Goal: Information Seeking & Learning: Learn about a topic

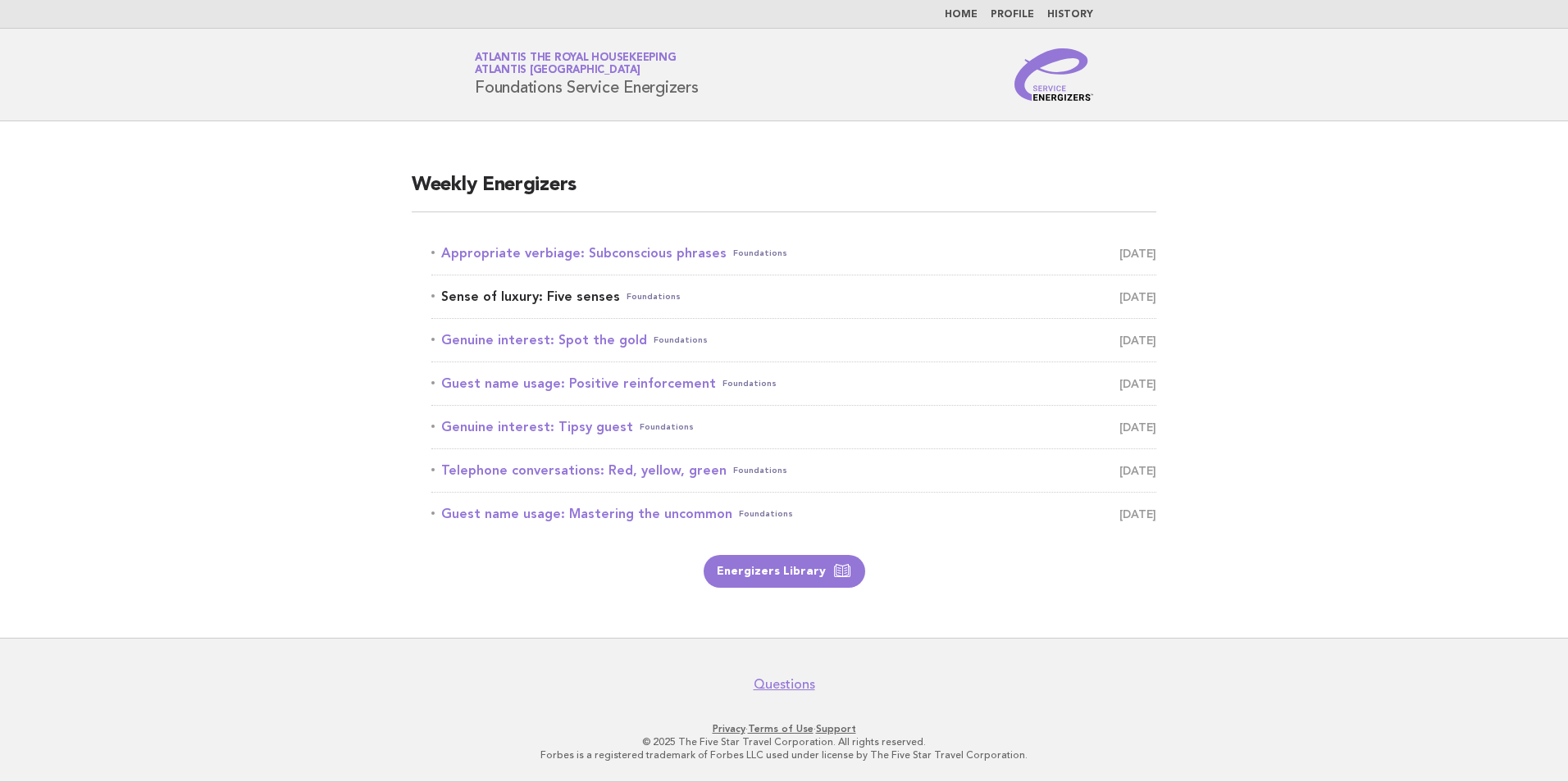
click at [609, 299] on link "Sense of luxury: Five senses Foundations September 11" at bounding box center [793, 296] width 725 height 23
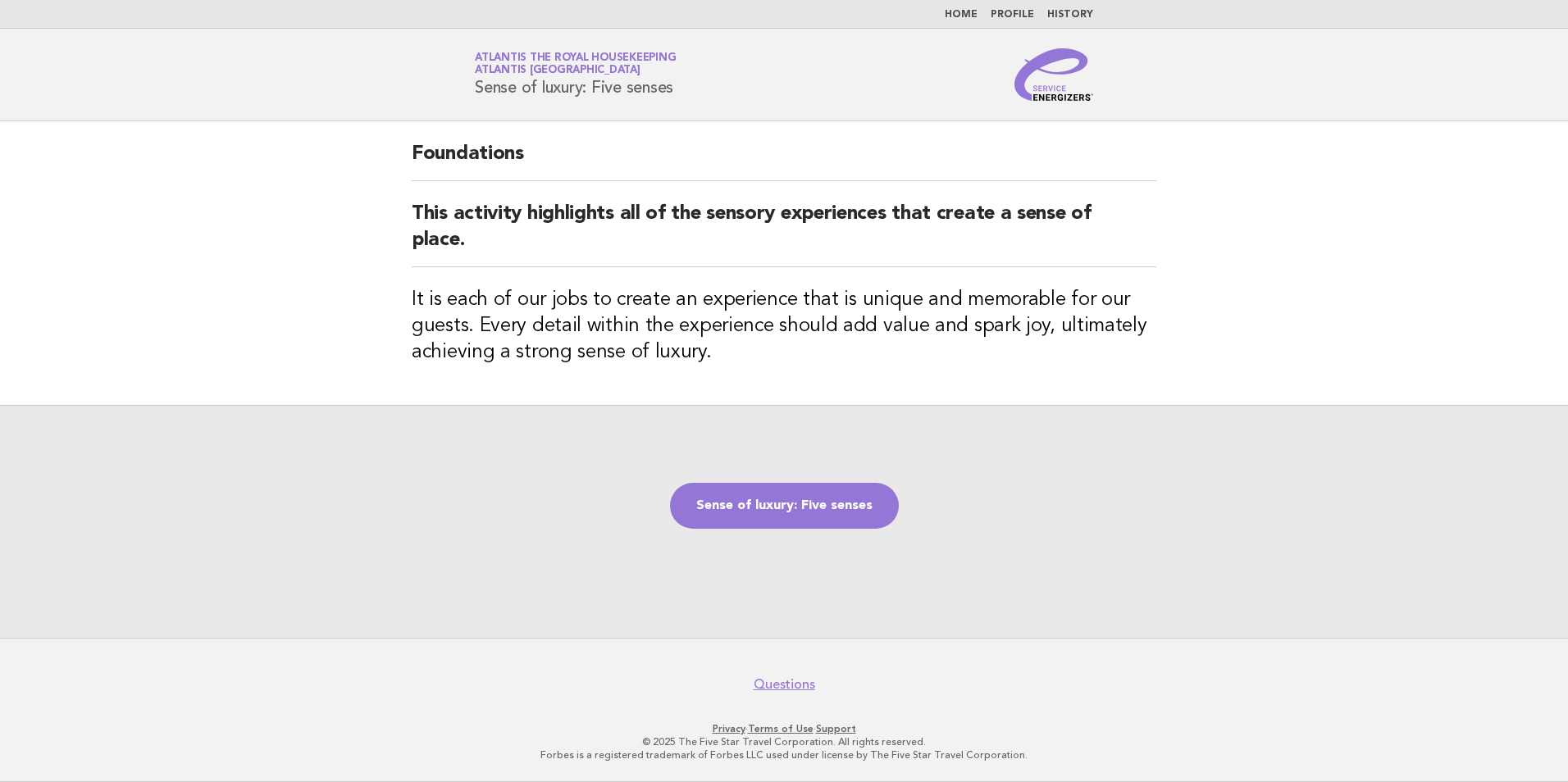
click at [969, 10] on link "Home" at bounding box center [961, 15] width 33 height 10
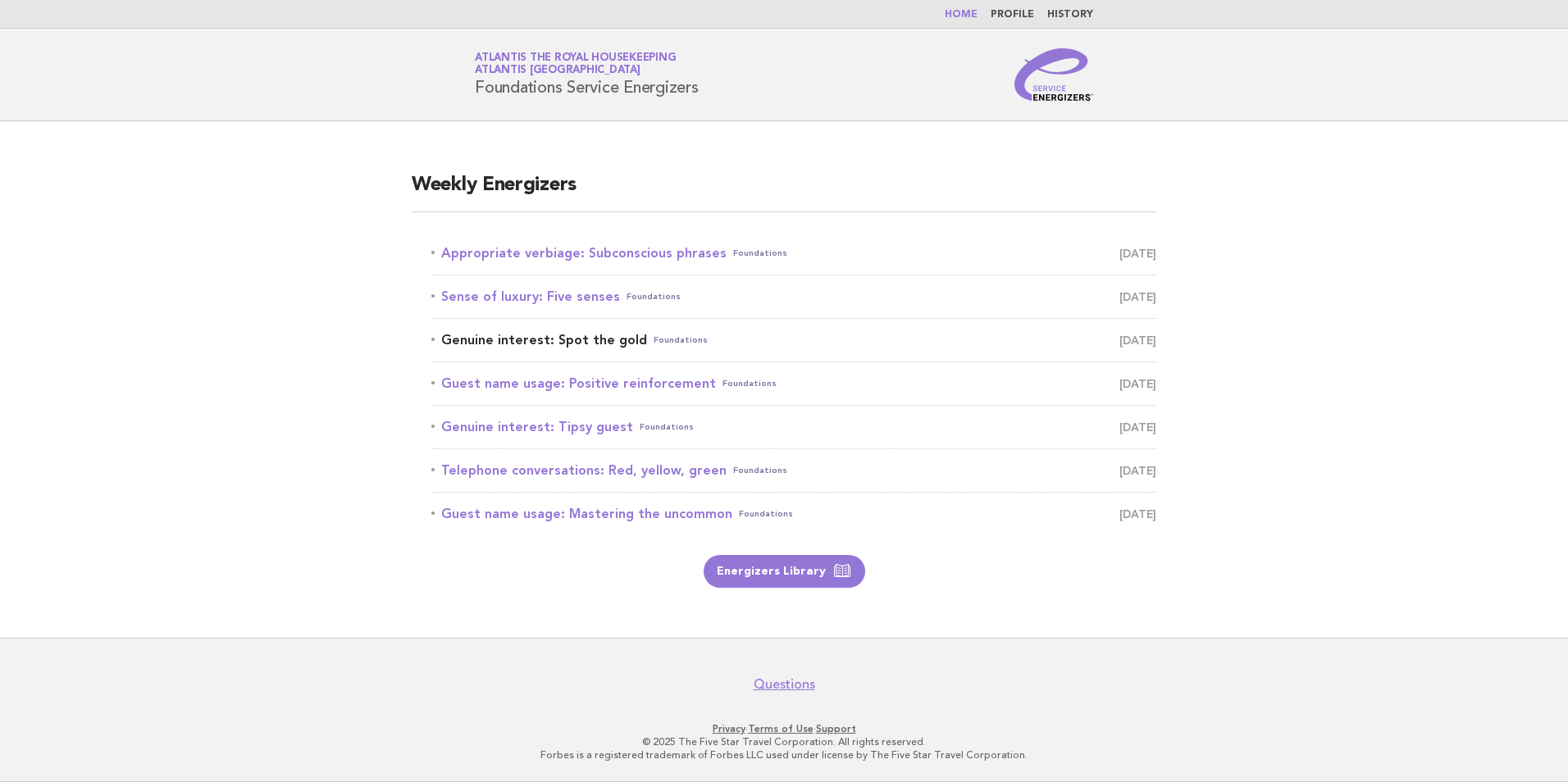
click at [515, 339] on link "Genuine interest: Spot the gold Foundations September 12" at bounding box center [793, 339] width 725 height 23
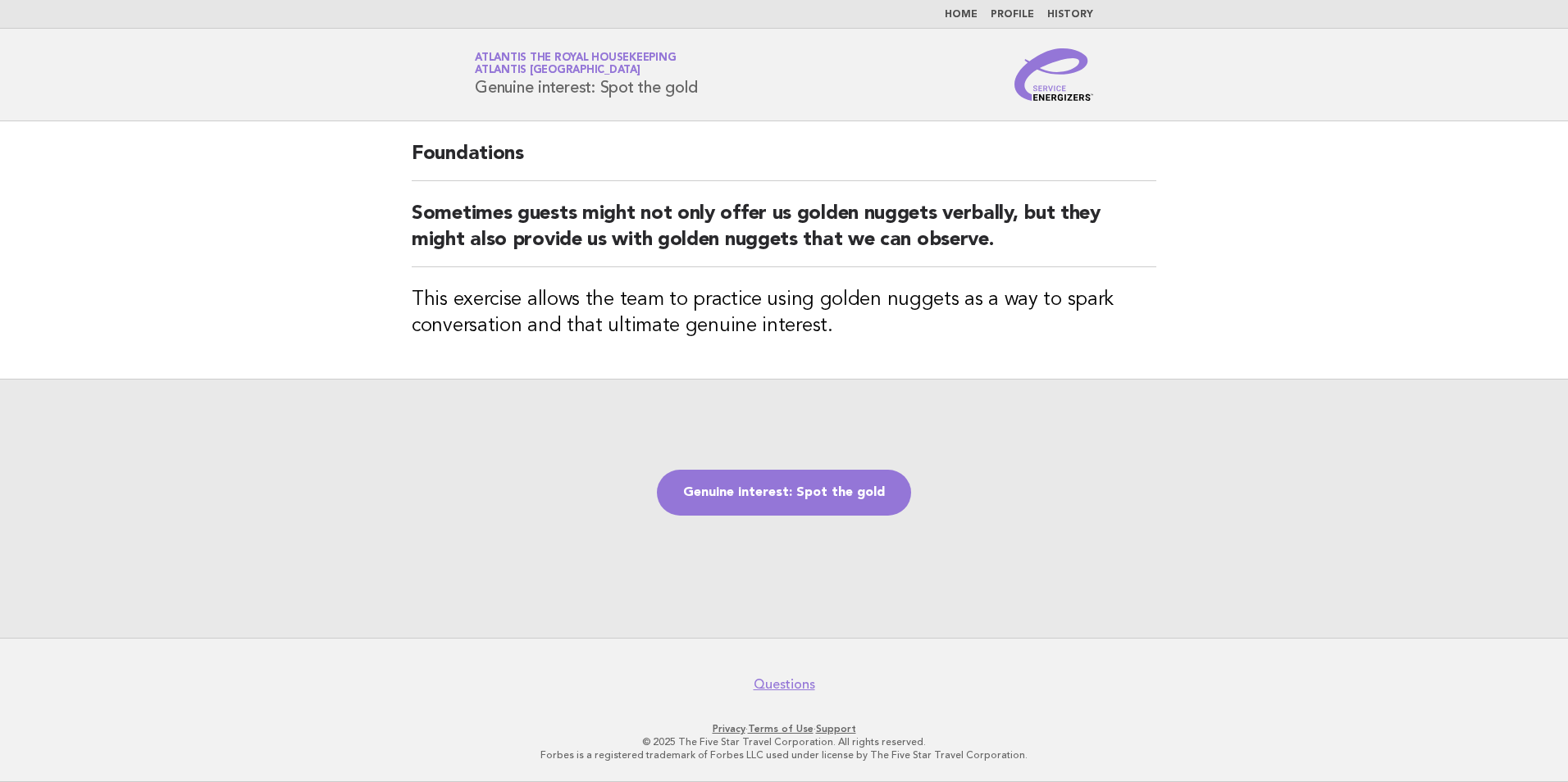
click at [969, 10] on link "Home" at bounding box center [961, 15] width 33 height 10
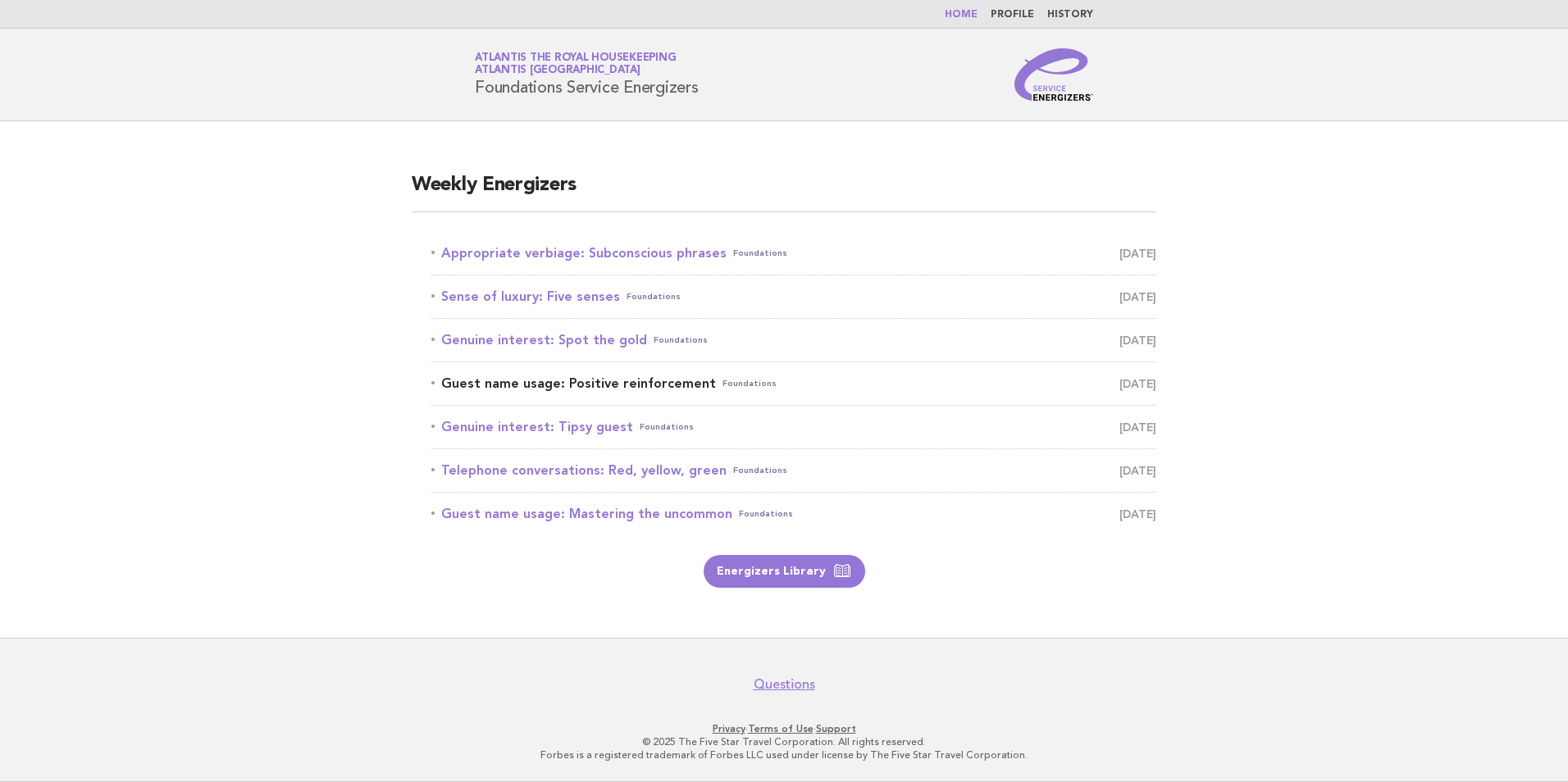
click at [569, 390] on link "Guest name usage: Positive reinforcement Foundations September 13" at bounding box center [793, 383] width 725 height 23
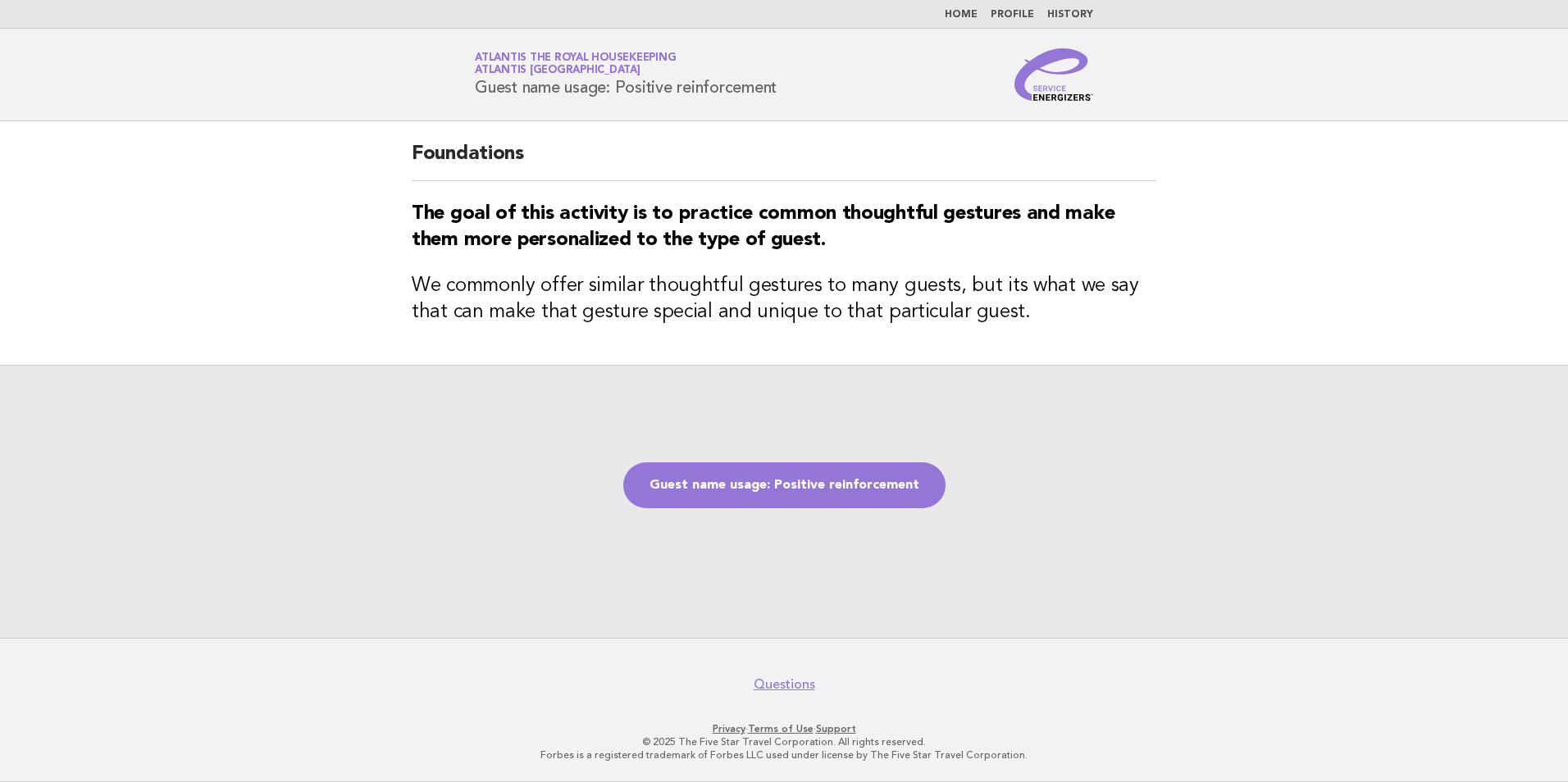
click at [969, 16] on link "Home" at bounding box center [961, 15] width 33 height 10
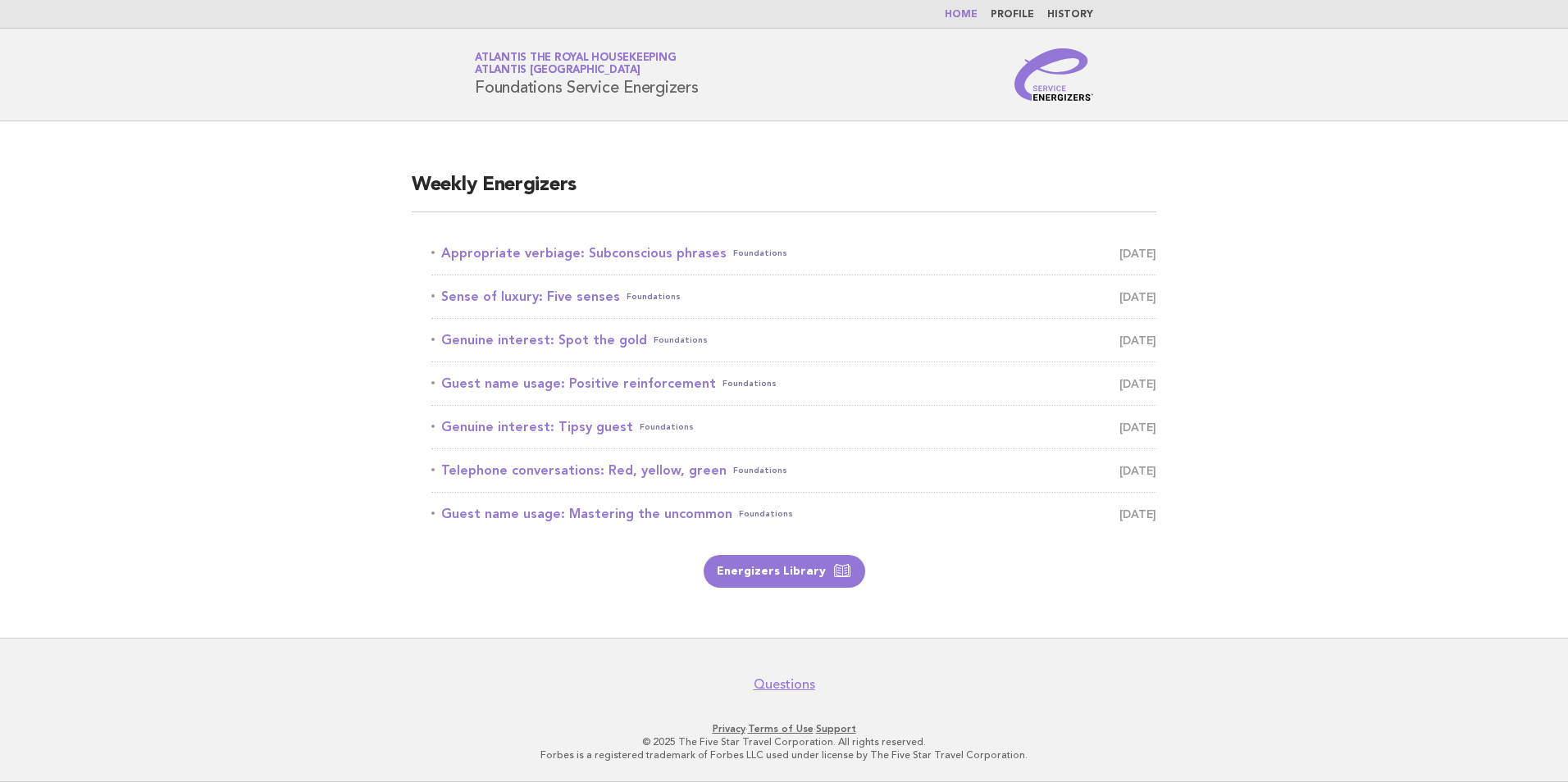
click at [536, 427] on link "Genuine interest: Tipsy guest Foundations [DATE]" at bounding box center [793, 427] width 725 height 23
